Goal: Task Accomplishment & Management: Use online tool/utility

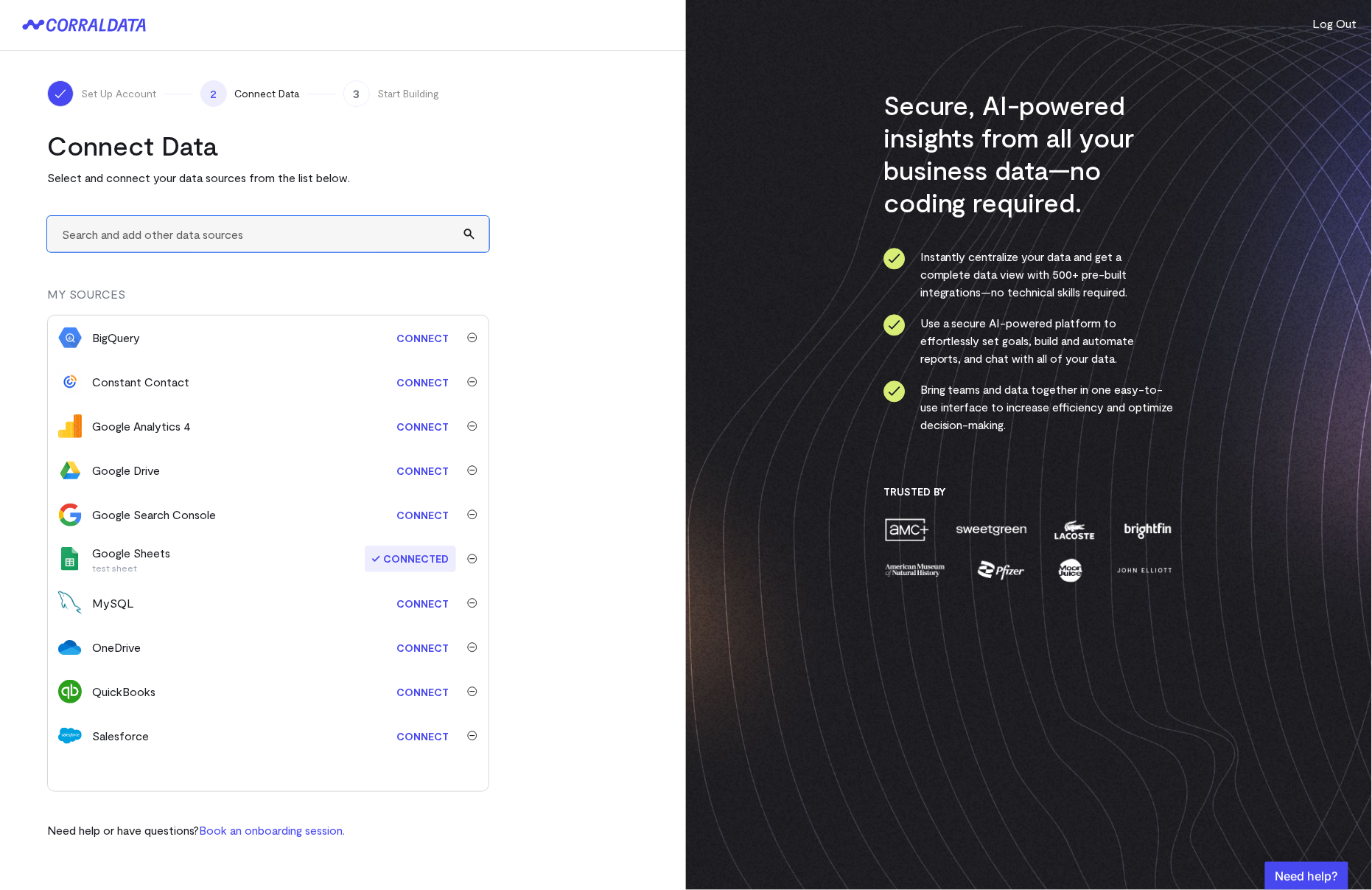
click at [191, 233] on input "text" at bounding box center [268, 234] width 442 height 36
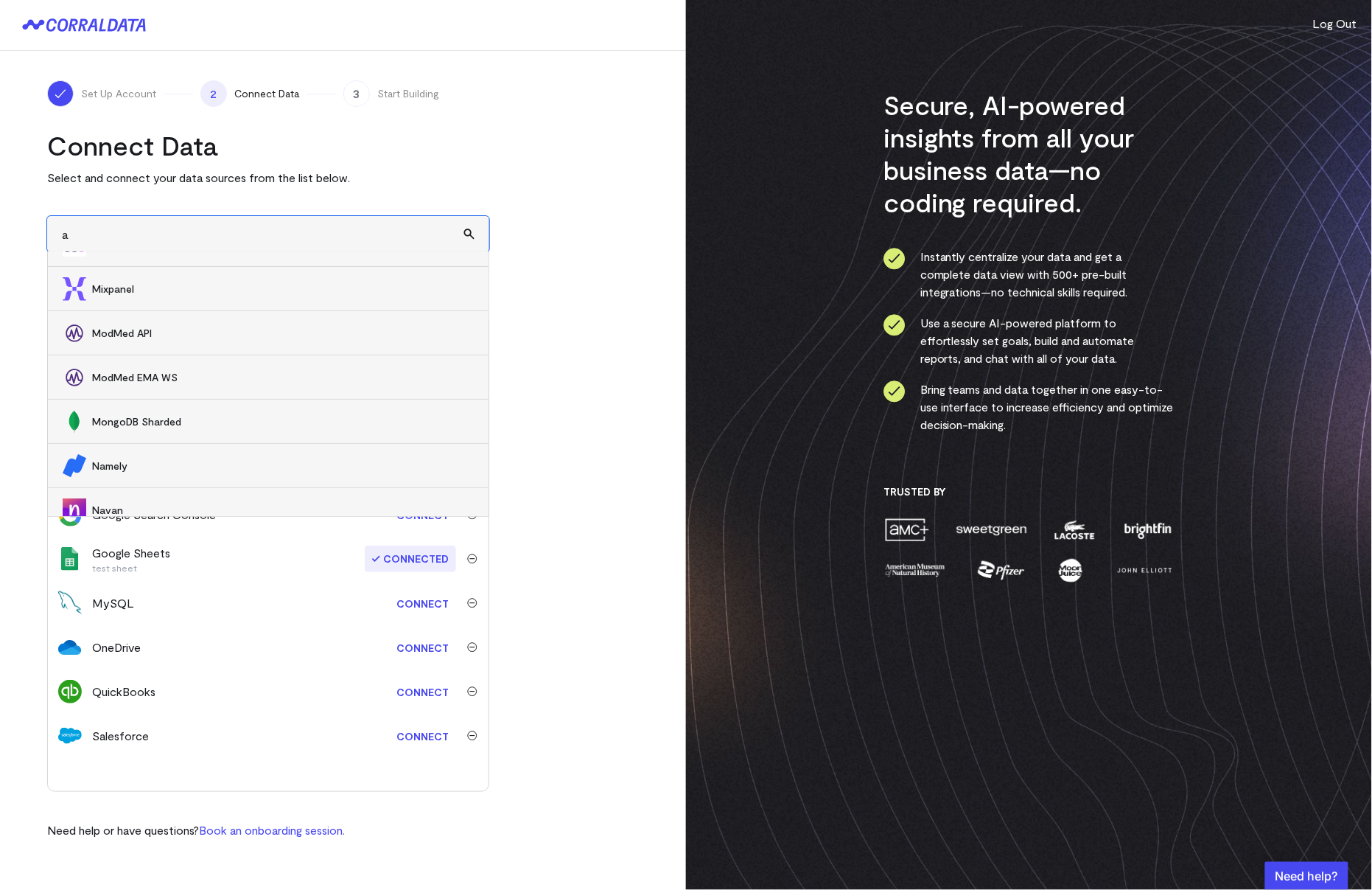
scroll to position [11392, 0]
click at [131, 336] on span "ModMed API" at bounding box center [283, 335] width 382 height 15
type input "ModMed API"
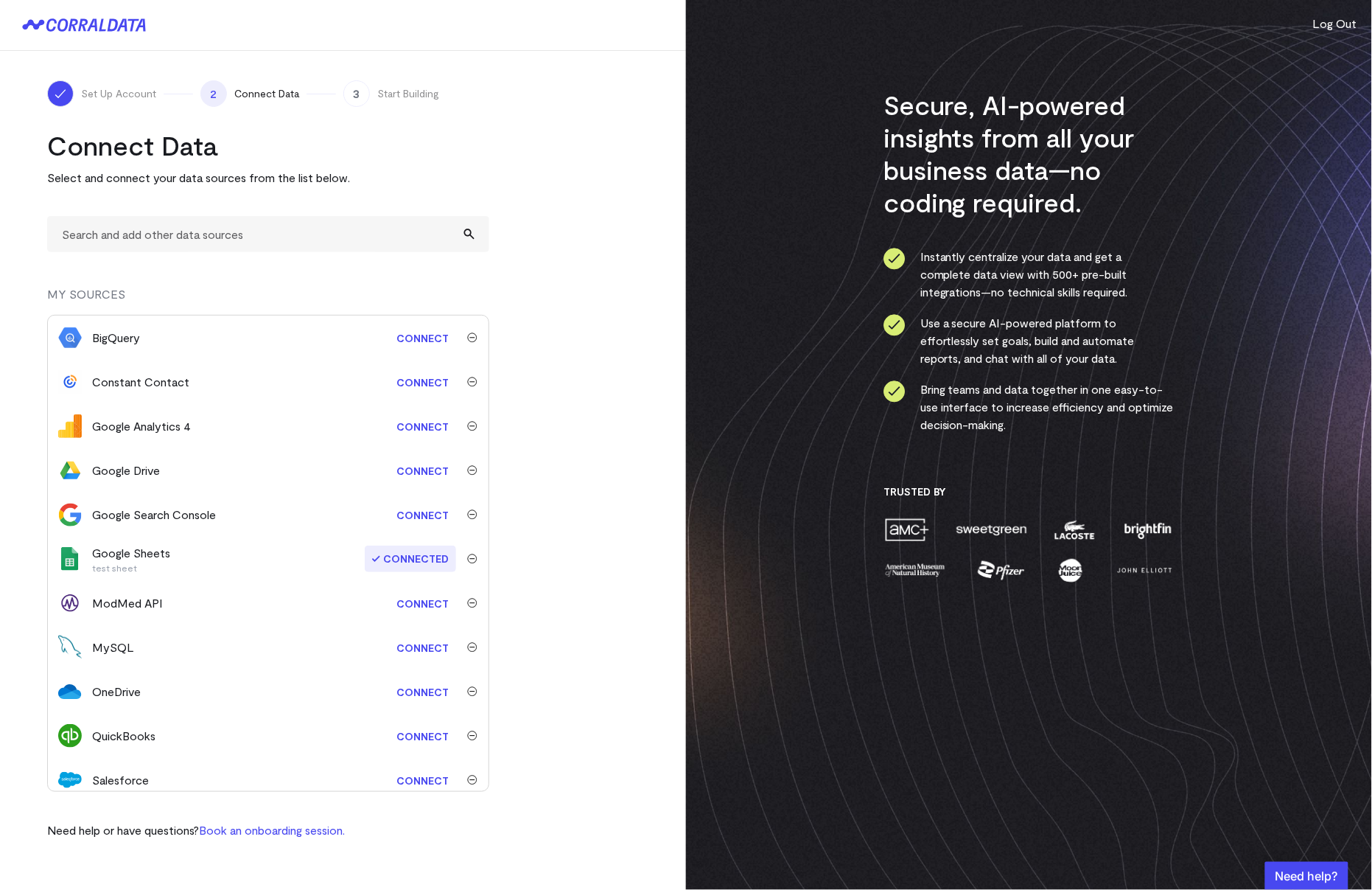
scroll to position [11, 0]
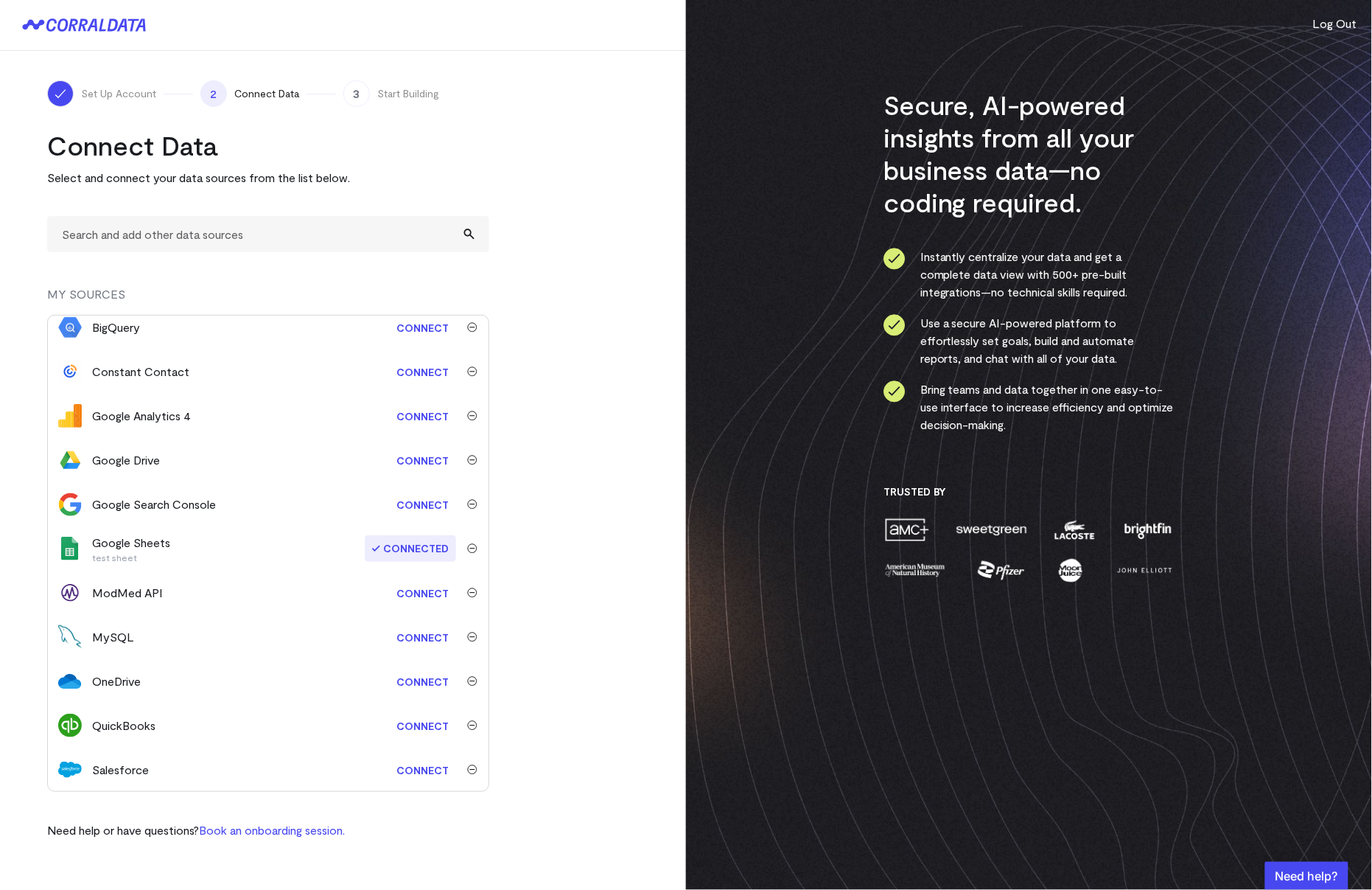
click at [422, 592] on link "Connect" at bounding box center [423, 592] width 67 height 28
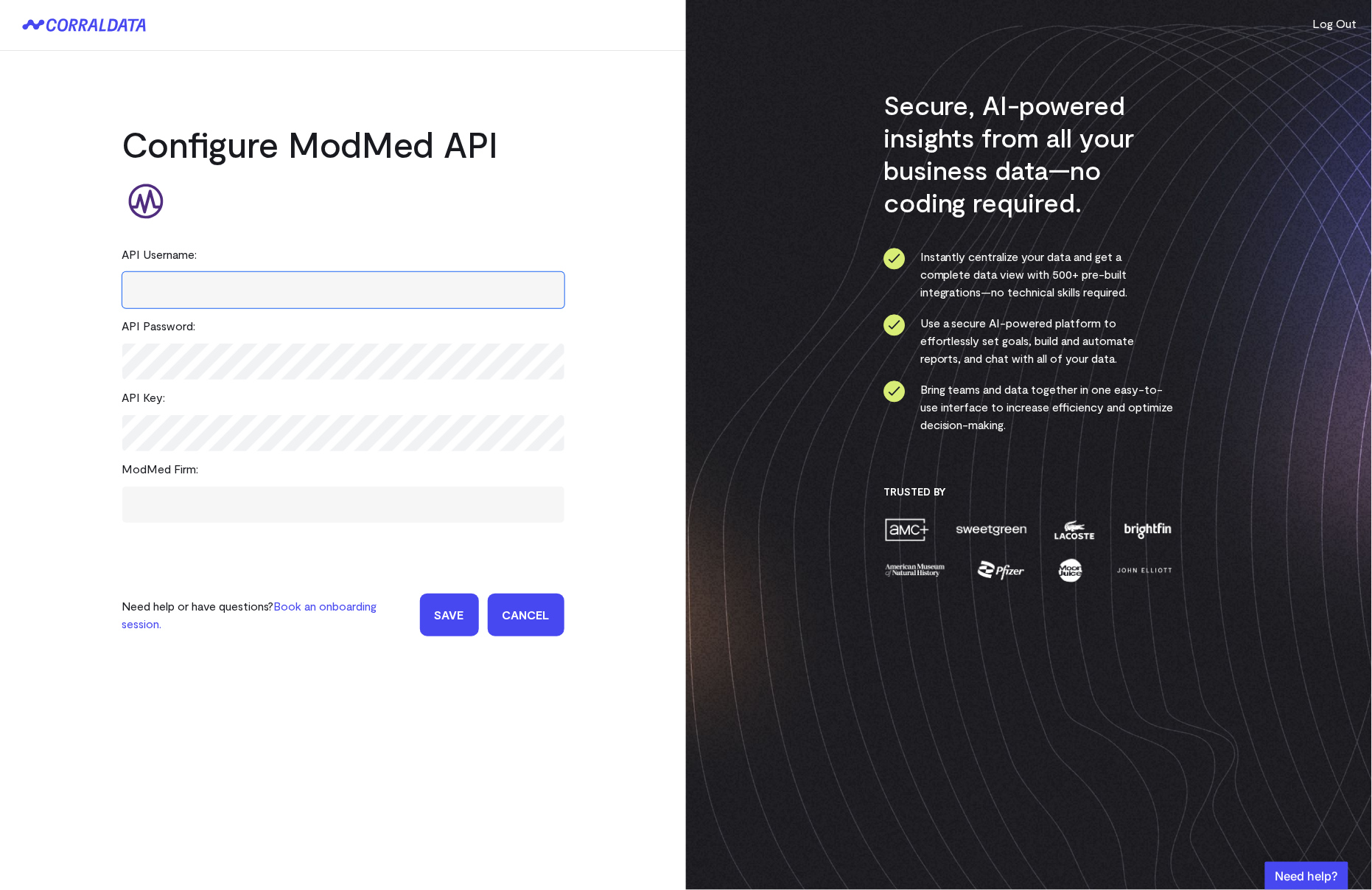
click at [188, 283] on input "text" at bounding box center [344, 290] width 442 height 36
click at [126, 560] on form "API Username: API Password: API Key: ModMed Firm: Need help or have questions? …" at bounding box center [344, 436] width 442 height 400
